Goal: Task Accomplishment & Management: Complete application form

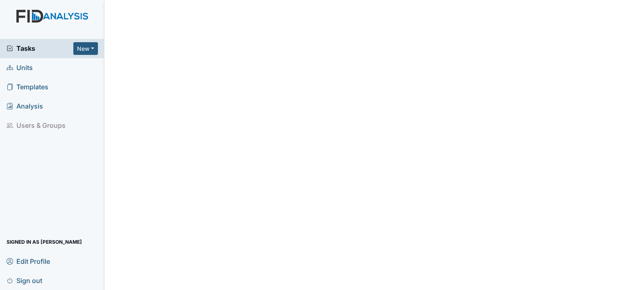
drag, startPoint x: 0, startPoint y: 0, endPoint x: 33, endPoint y: 69, distance: 76.6
click at [33, 69] on link "Units" at bounding box center [52, 67] width 104 height 19
click at [25, 70] on span "Units" at bounding box center [20, 67] width 26 height 13
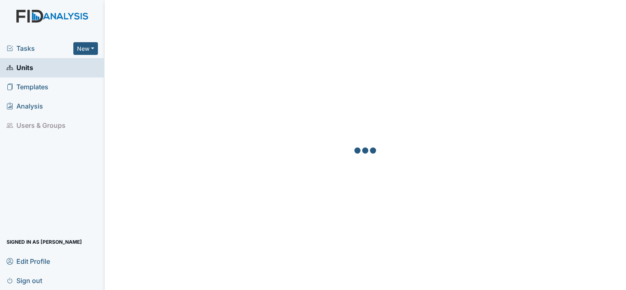
click at [27, 70] on span "Units" at bounding box center [20, 67] width 27 height 13
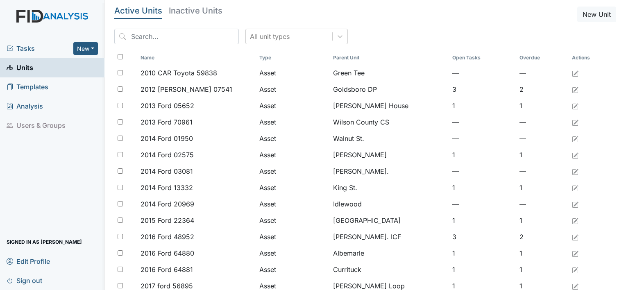
click at [146, 32] on input "search" at bounding box center [176, 37] width 125 height 16
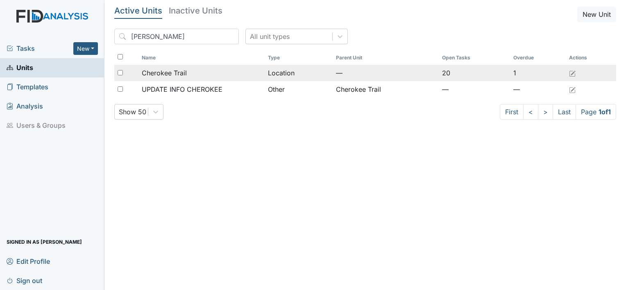
type input "cherok"
click at [147, 72] on span "Cherokee Trail" at bounding box center [164, 73] width 45 height 10
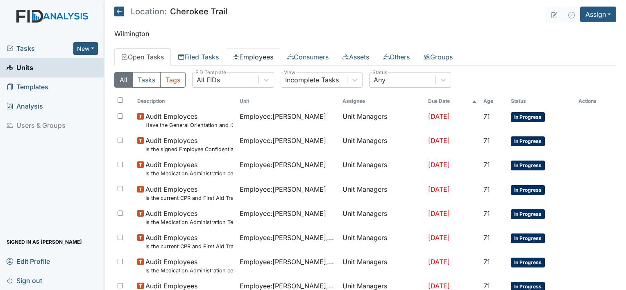
click at [261, 55] on link "Employees" at bounding box center [253, 56] width 54 height 17
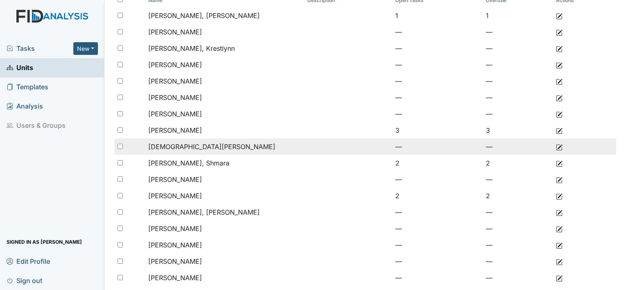
scroll to position [98, 0]
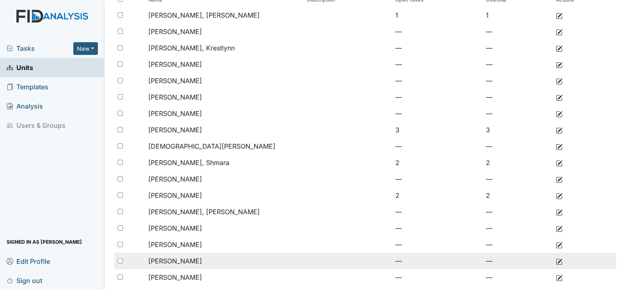
click at [190, 261] on span "[PERSON_NAME]" at bounding box center [175, 261] width 54 height 8
drag, startPoint x: 190, startPoint y: 261, endPoint x: 153, endPoint y: 261, distance: 36.9
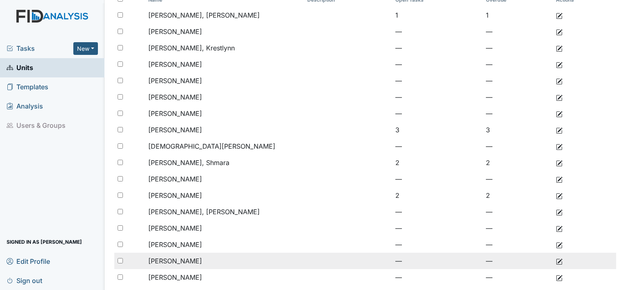
click at [153, 261] on span "[PERSON_NAME]" at bounding box center [175, 261] width 54 height 8
drag, startPoint x: 153, startPoint y: 261, endPoint x: 119, endPoint y: 260, distance: 34.4
click at [119, 260] on input "checkbox" at bounding box center [120, 260] width 5 height 5
click at [168, 262] on span "[PERSON_NAME]" at bounding box center [175, 261] width 54 height 8
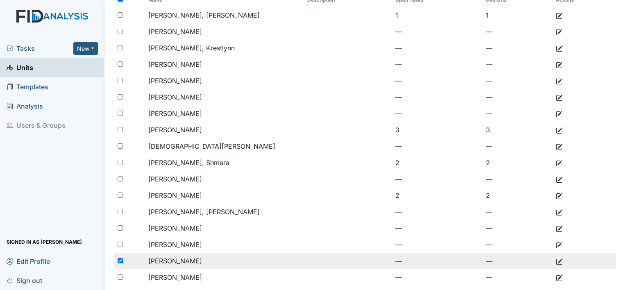
click at [120, 262] on input "checkbox" at bounding box center [120, 260] width 5 height 5
checkbox input "false"
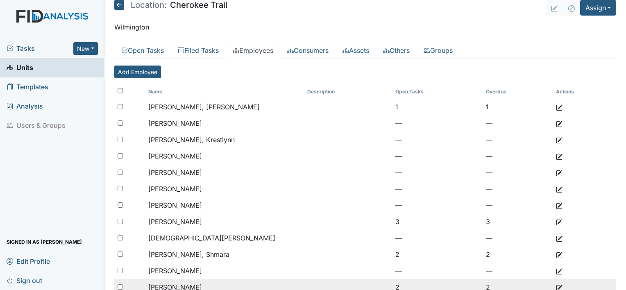
scroll to position [0, 0]
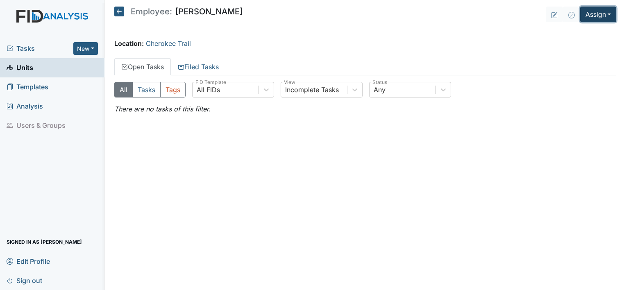
click at [588, 17] on button "Assign" at bounding box center [598, 15] width 36 height 16
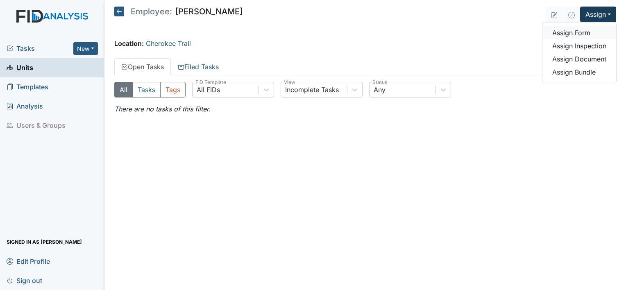
click at [582, 35] on link "Assign Form" at bounding box center [579, 32] width 74 height 13
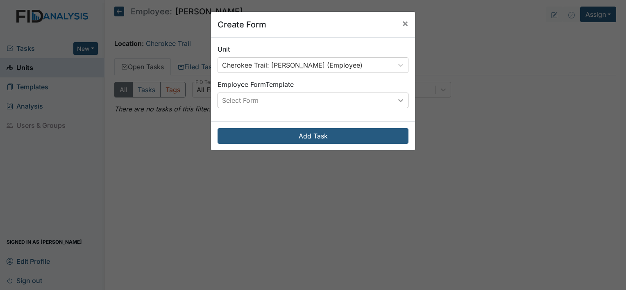
click at [396, 101] on icon at bounding box center [400, 100] width 8 height 8
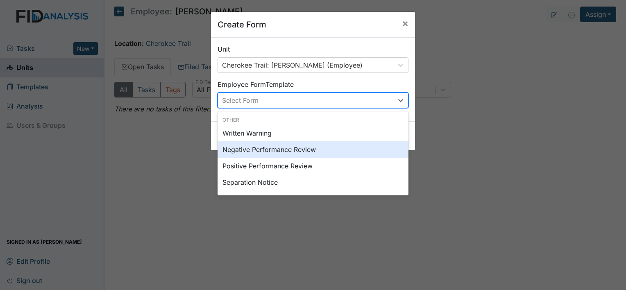
click at [298, 151] on div "Negative Performance Review" at bounding box center [312, 149] width 191 height 16
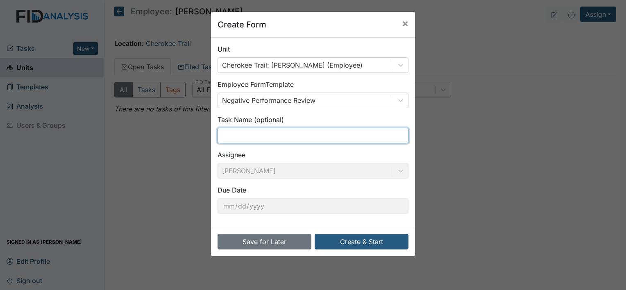
click at [265, 141] on input "text" at bounding box center [312, 136] width 191 height 16
type input "Dress code"
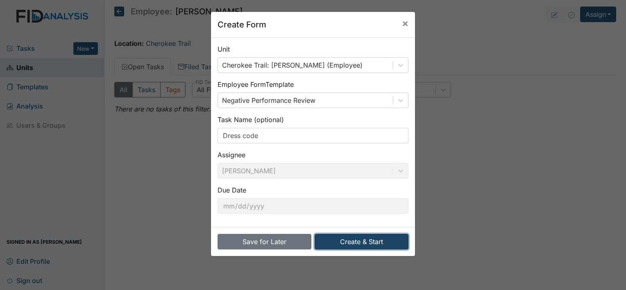
click at [339, 241] on button "Create & Start" at bounding box center [362, 242] width 94 height 16
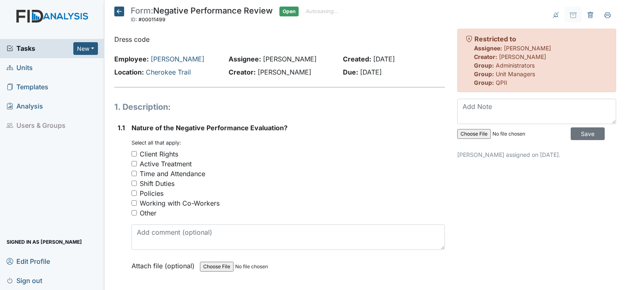
click at [135, 193] on input "Policies" at bounding box center [133, 192] width 5 height 5
checkbox input "true"
click at [123, 235] on div "1.1" at bounding box center [121, 203] width 7 height 160
click at [134, 203] on input "Working with Co-Workers" at bounding box center [133, 202] width 5 height 5
checkbox input "true"
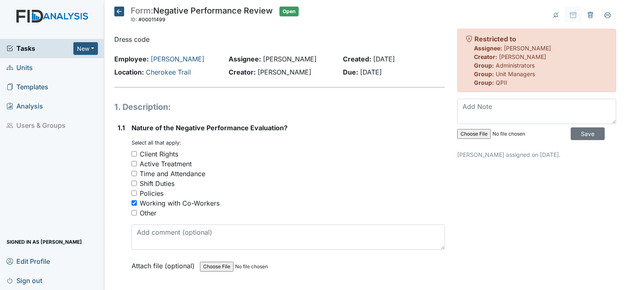
click at [123, 227] on div "1.1" at bounding box center [121, 203] width 7 height 160
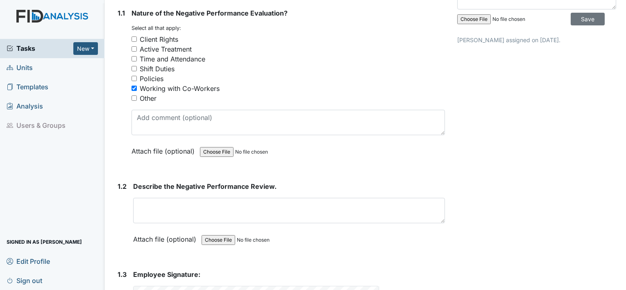
scroll to position [131, 0]
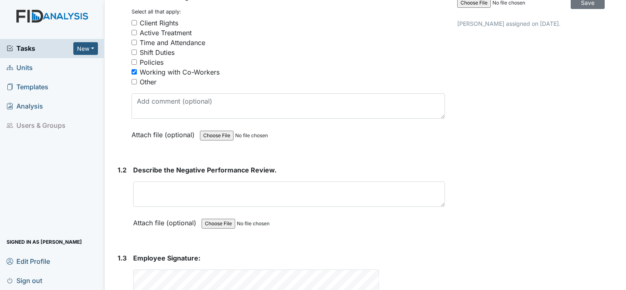
click at [134, 60] on input "Policies" at bounding box center [133, 61] width 5 height 5
click at [134, 63] on input "Policies" at bounding box center [133, 61] width 5 height 5
checkbox input "true"
click at [134, 70] on input "Working with Co-Workers" at bounding box center [133, 71] width 5 height 5
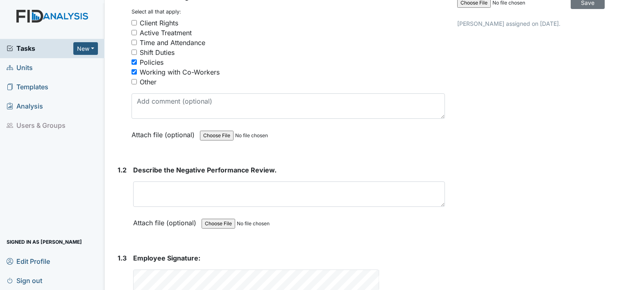
checkbox input "false"
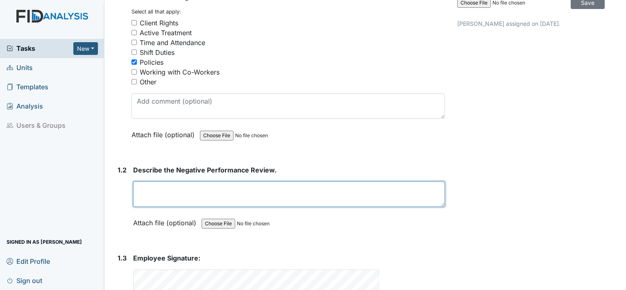
click at [154, 194] on textarea at bounding box center [289, 193] width 312 height 25
type textarea "d"
click at [155, 188] on textarea "Dress policy" at bounding box center [289, 193] width 312 height 25
click at [197, 187] on textarea "Dress code policy" at bounding box center [289, 193] width 312 height 25
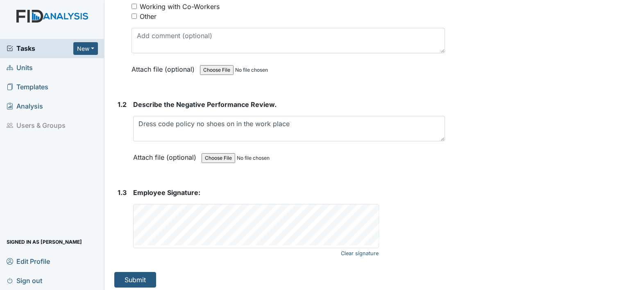
scroll to position [200, 0]
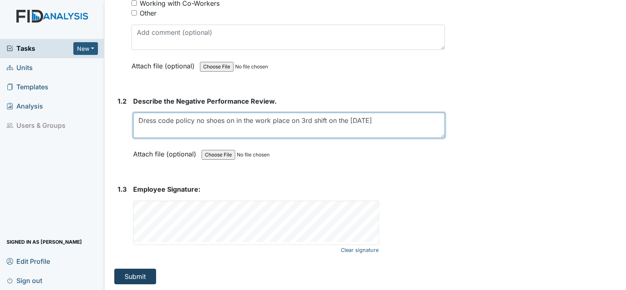
type textarea "Dress code policy no shoes on in the work place on 3rd shift on the 22nd of Aug…"
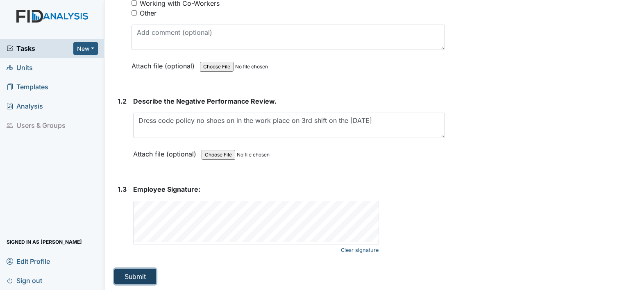
click at [131, 275] on button "Submit" at bounding box center [135, 277] width 42 height 16
click at [129, 277] on button "Submit" at bounding box center [135, 277] width 42 height 16
